Goal: Task Accomplishment & Management: Complete application form

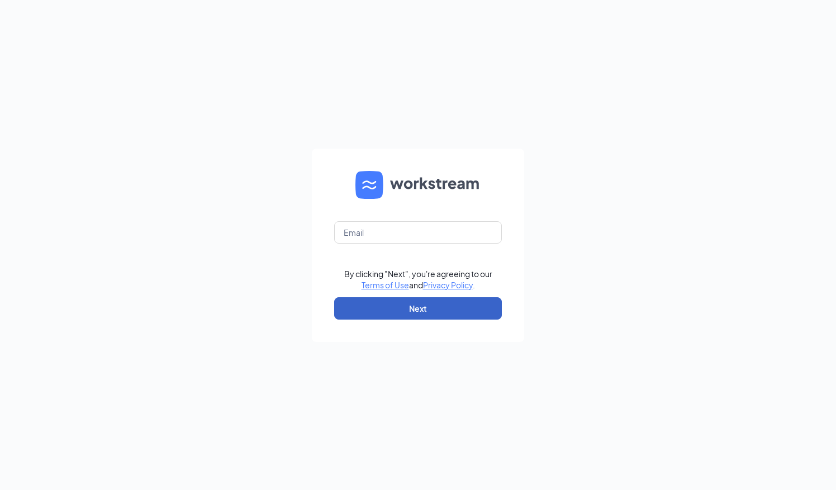
click at [477, 319] on button "Next" at bounding box center [418, 308] width 168 height 22
click at [389, 229] on input "text" at bounding box center [418, 232] width 168 height 22
type input "[PERSON_NAME][EMAIL_ADDRESS][DEMOGRAPHIC_DATA][DOMAIN_NAME]"
click at [384, 312] on button "Next" at bounding box center [418, 308] width 168 height 22
